Goal: Book appointment/travel/reservation

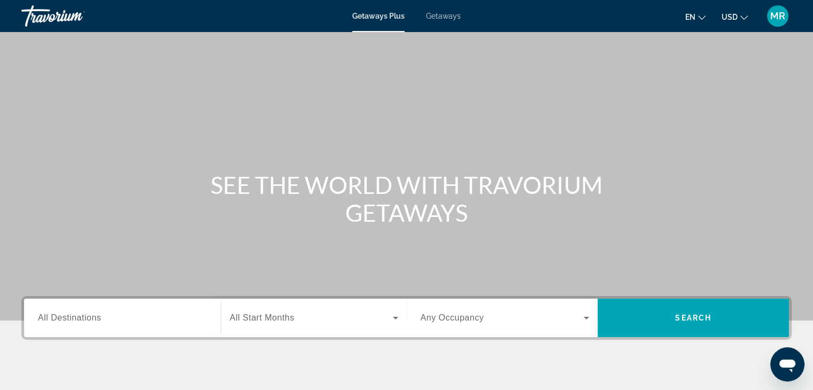
click at [436, 20] on span "Getaways" at bounding box center [443, 16] width 35 height 9
click at [155, 320] on input "Destination All Destinations" at bounding box center [122, 318] width 169 height 13
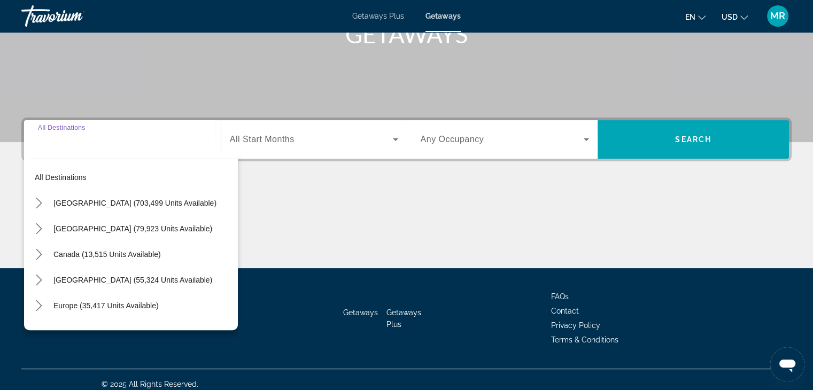
scroll to position [188, 0]
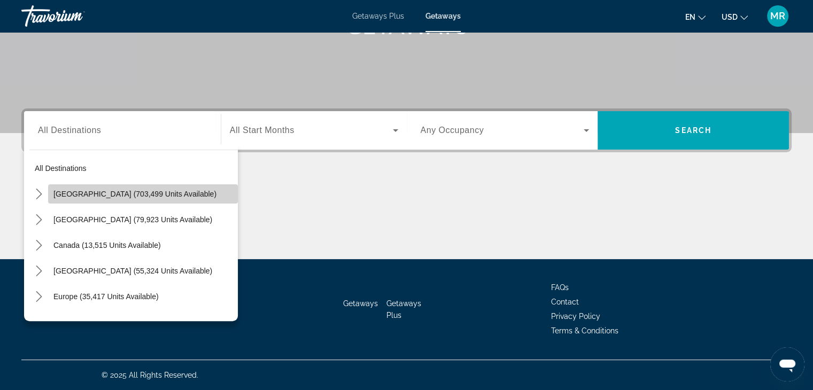
click at [162, 199] on span "Select destination: United States (703,499 units available)" at bounding box center [143, 194] width 190 height 26
type input "**********"
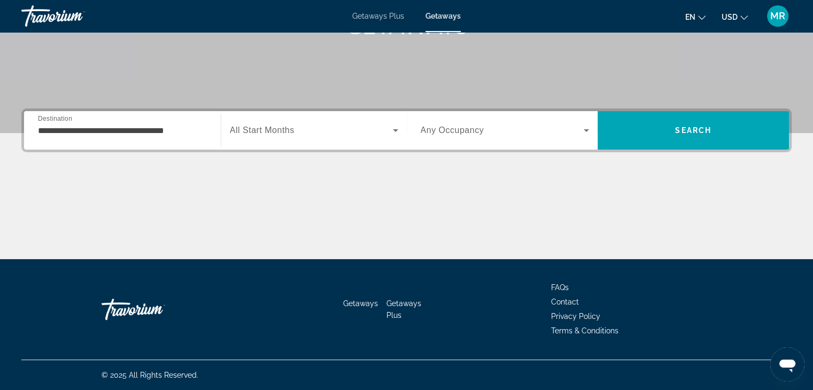
click at [313, 123] on div "Search widget" at bounding box center [314, 130] width 168 height 30
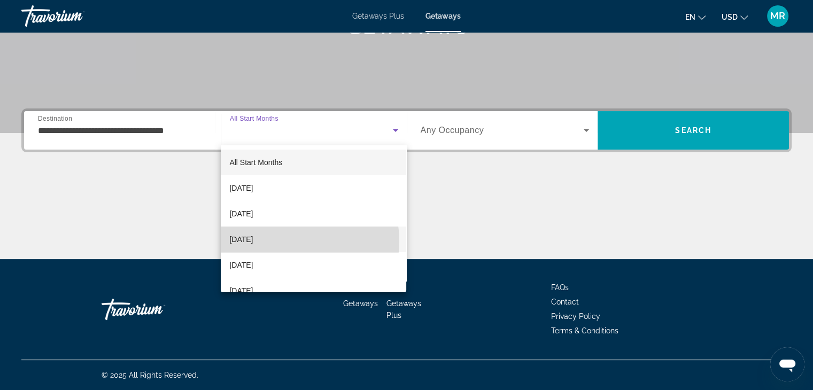
click at [295, 241] on mat-option "December 2025" at bounding box center [313, 240] width 185 height 26
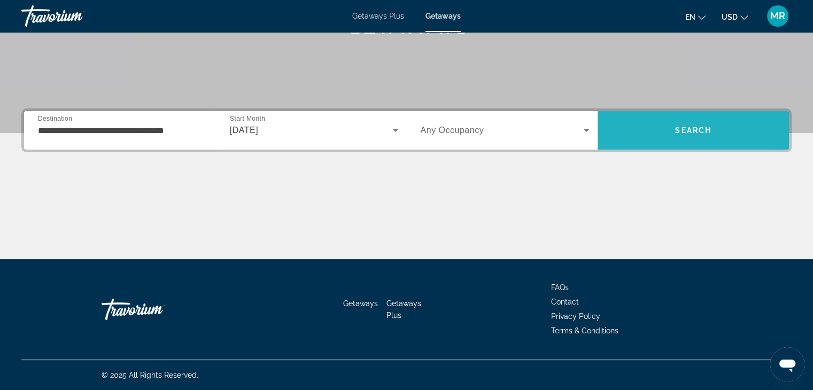
click at [645, 136] on span "Search" at bounding box center [693, 131] width 191 height 26
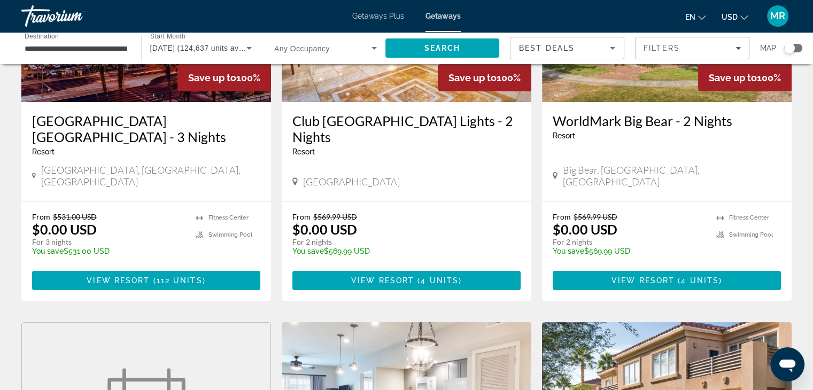
scroll to position [180, 0]
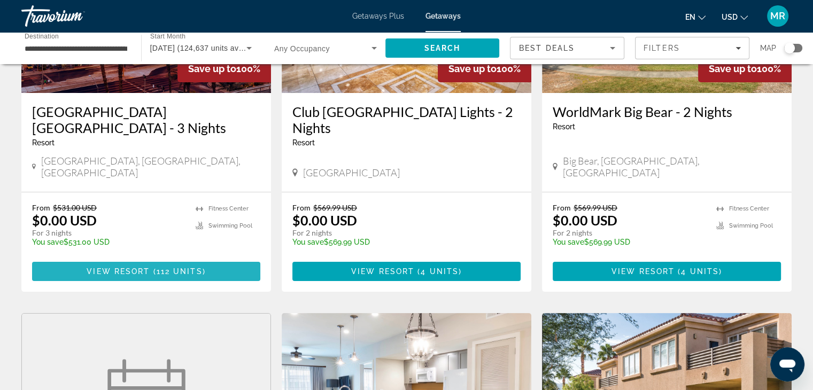
click at [160, 266] on span "Main content" at bounding box center [146, 272] width 228 height 26
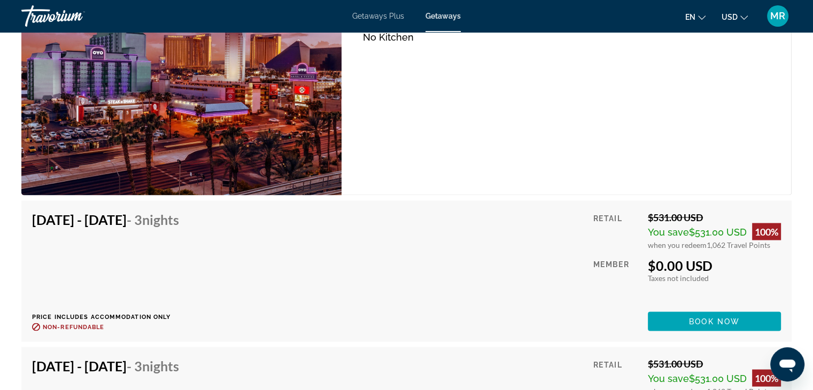
scroll to position [1895, 0]
